Goal: Check status: Check status

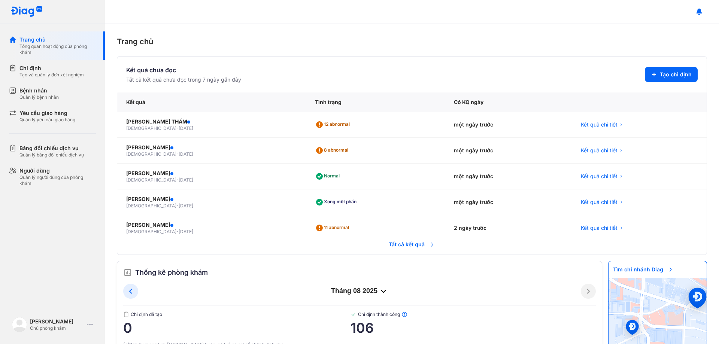
click at [406, 247] on span "Tất cả kết quả" at bounding box center [411, 244] width 55 height 16
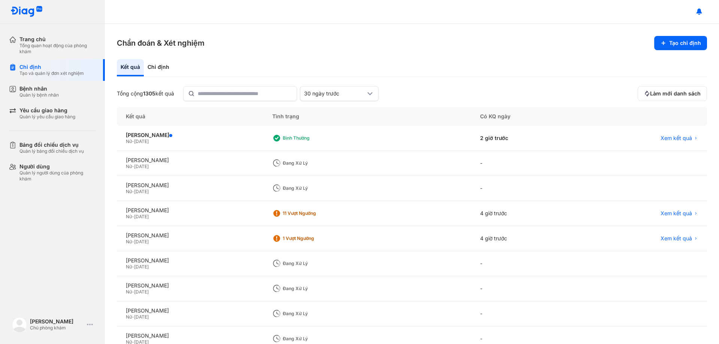
scroll to position [37, 0]
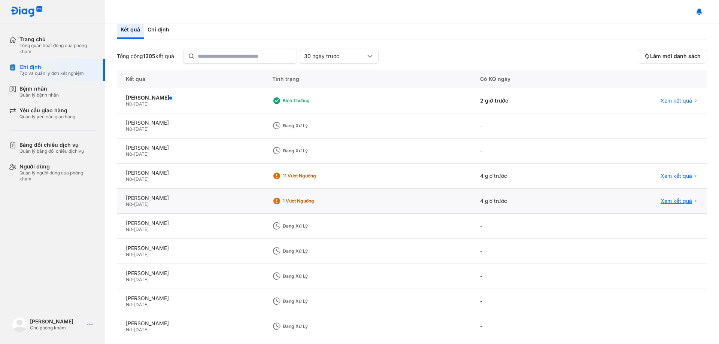
click at [679, 200] on span "Xem kết quả" at bounding box center [675, 201] width 31 height 7
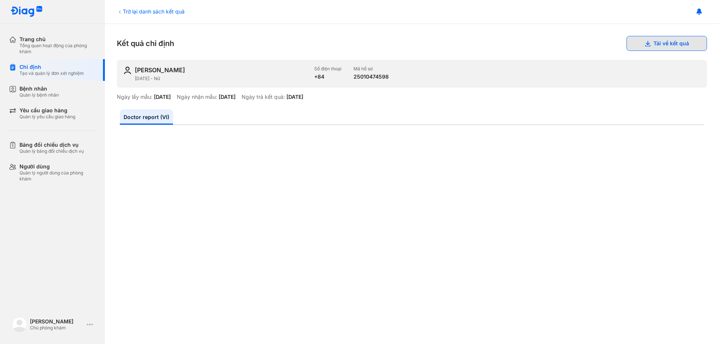
click at [648, 42] on button "Tải về kết quả" at bounding box center [666, 43] width 80 height 15
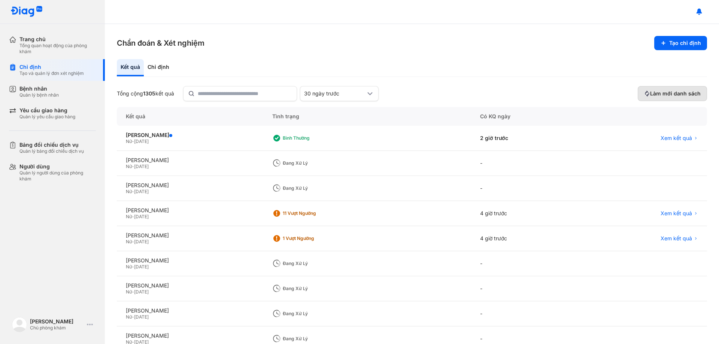
click at [659, 91] on span "Làm mới danh sách" at bounding box center [675, 93] width 51 height 7
click at [670, 133] on div "Xem kết quả" at bounding box center [644, 138] width 126 height 25
click at [670, 137] on span "Xem kết quả" at bounding box center [675, 138] width 31 height 7
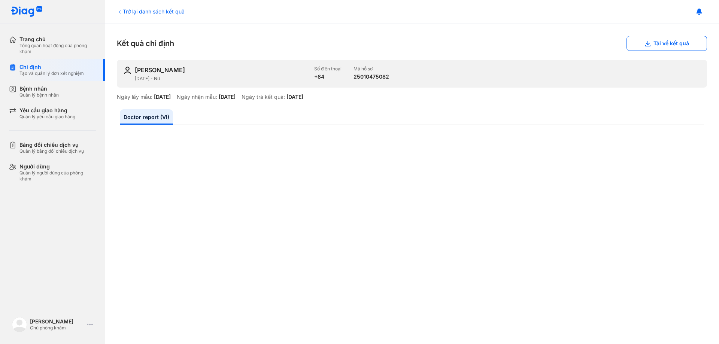
scroll to position [225, 0]
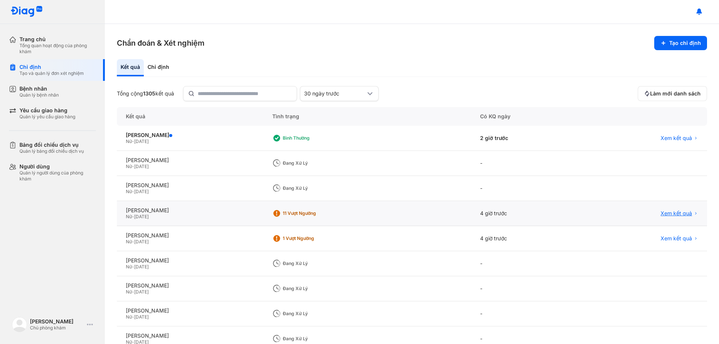
click at [669, 215] on span "Xem kết quả" at bounding box center [675, 213] width 31 height 7
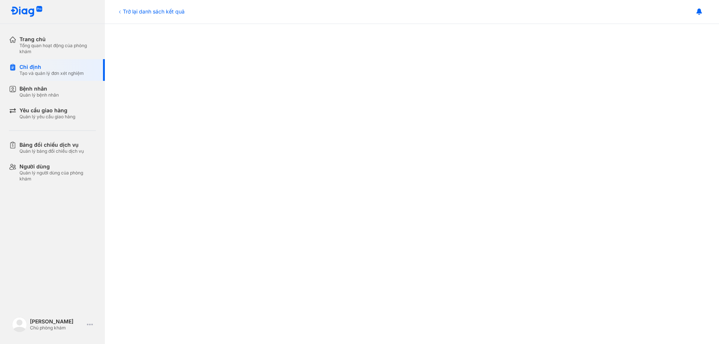
scroll to position [377, 0]
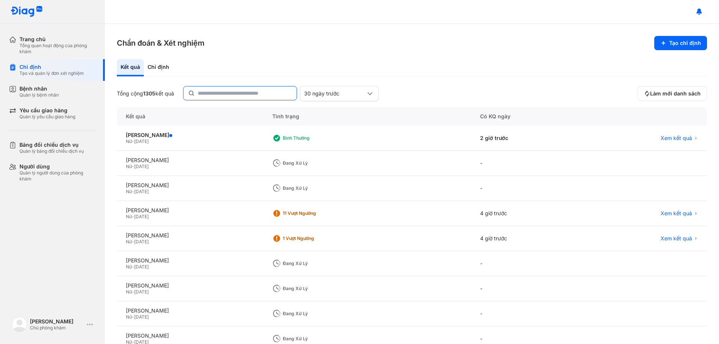
click at [255, 88] on input "text" at bounding box center [245, 92] width 94 height 13
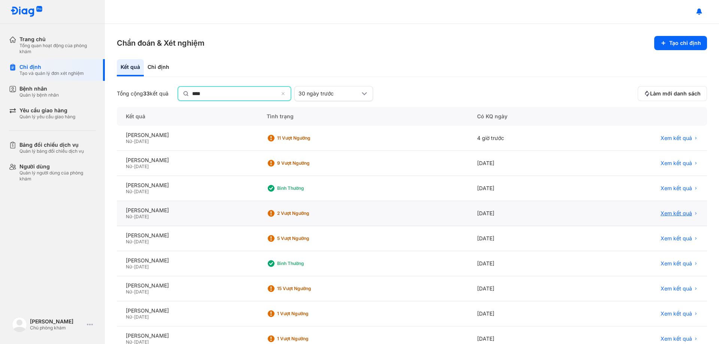
type input "****"
click at [666, 211] on span "Xem kết quả" at bounding box center [675, 214] width 31 height 7
click at [666, 210] on span "Xem kết quả" at bounding box center [675, 213] width 31 height 7
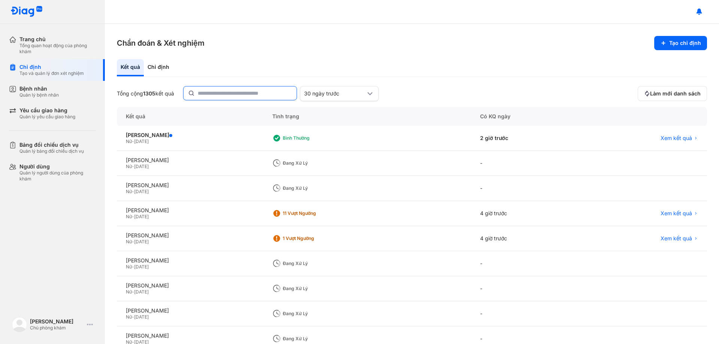
click at [230, 90] on input "text" at bounding box center [245, 92] width 94 height 13
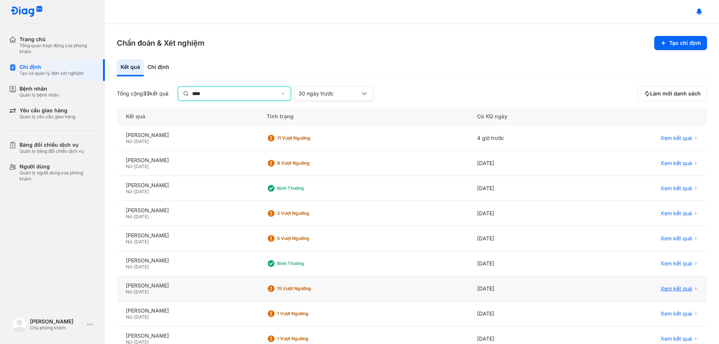
type input "****"
click at [661, 290] on span "Xem kết quả" at bounding box center [675, 288] width 31 height 7
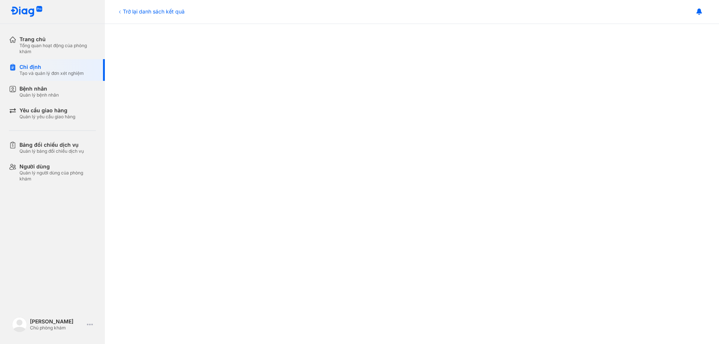
scroll to position [377, 0]
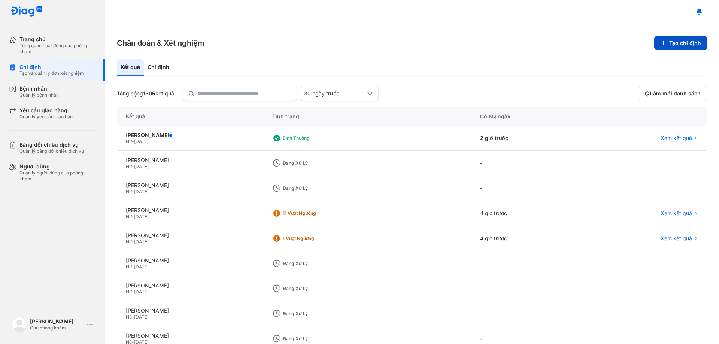
click at [676, 39] on button "Tạo chỉ định" at bounding box center [680, 43] width 53 height 14
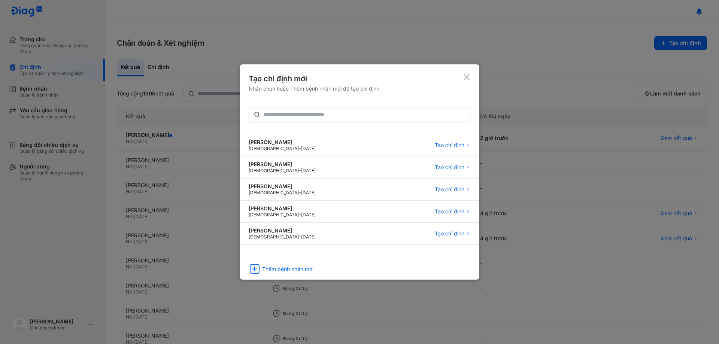
click at [464, 76] on icon at bounding box center [466, 76] width 7 height 7
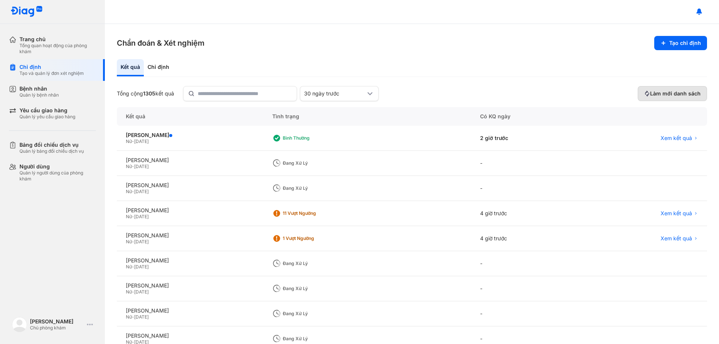
click at [666, 91] on span "Làm mới danh sách" at bounding box center [675, 93] width 51 height 7
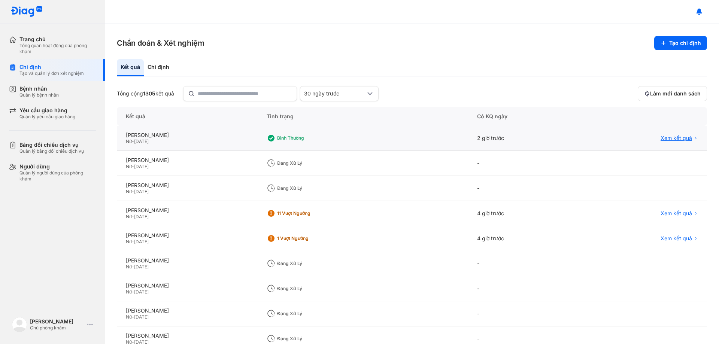
click at [664, 137] on span "Xem kết quả" at bounding box center [675, 138] width 31 height 7
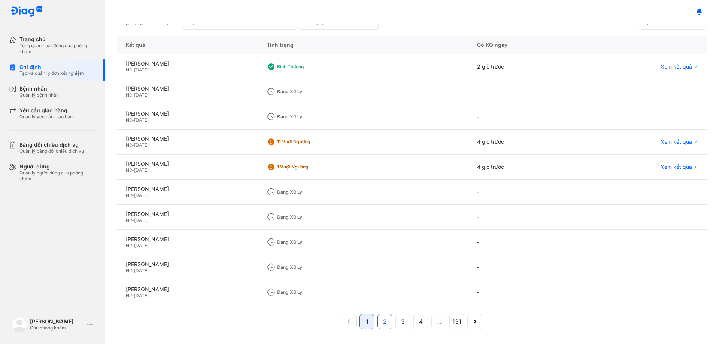
click at [383, 324] on span "2" at bounding box center [385, 321] width 4 height 9
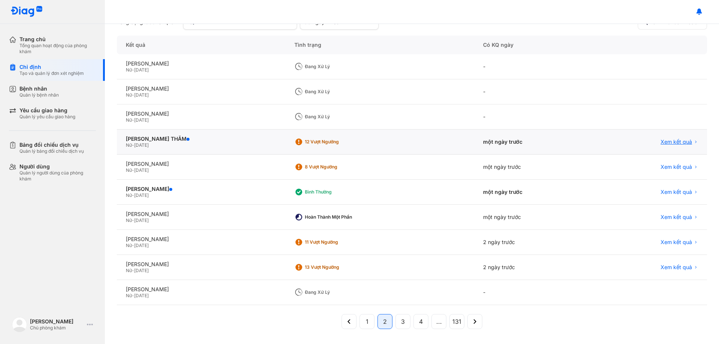
click at [676, 140] on span "Xem kết quả" at bounding box center [675, 142] width 31 height 7
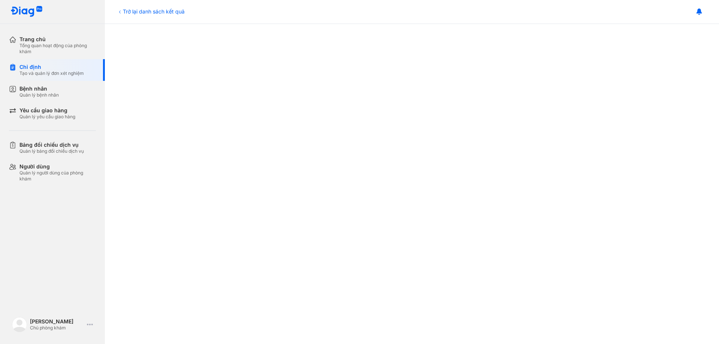
scroll to position [340, 0]
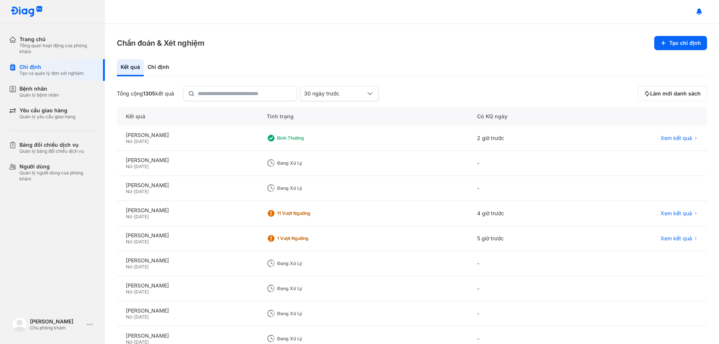
scroll to position [71, 0]
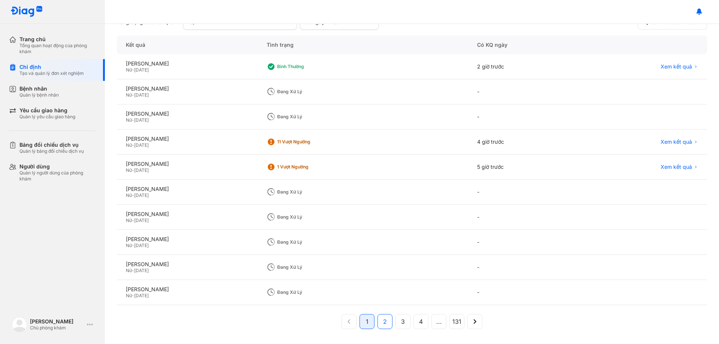
click at [383, 322] on span "2" at bounding box center [385, 321] width 4 height 9
